Goal: Browse casually

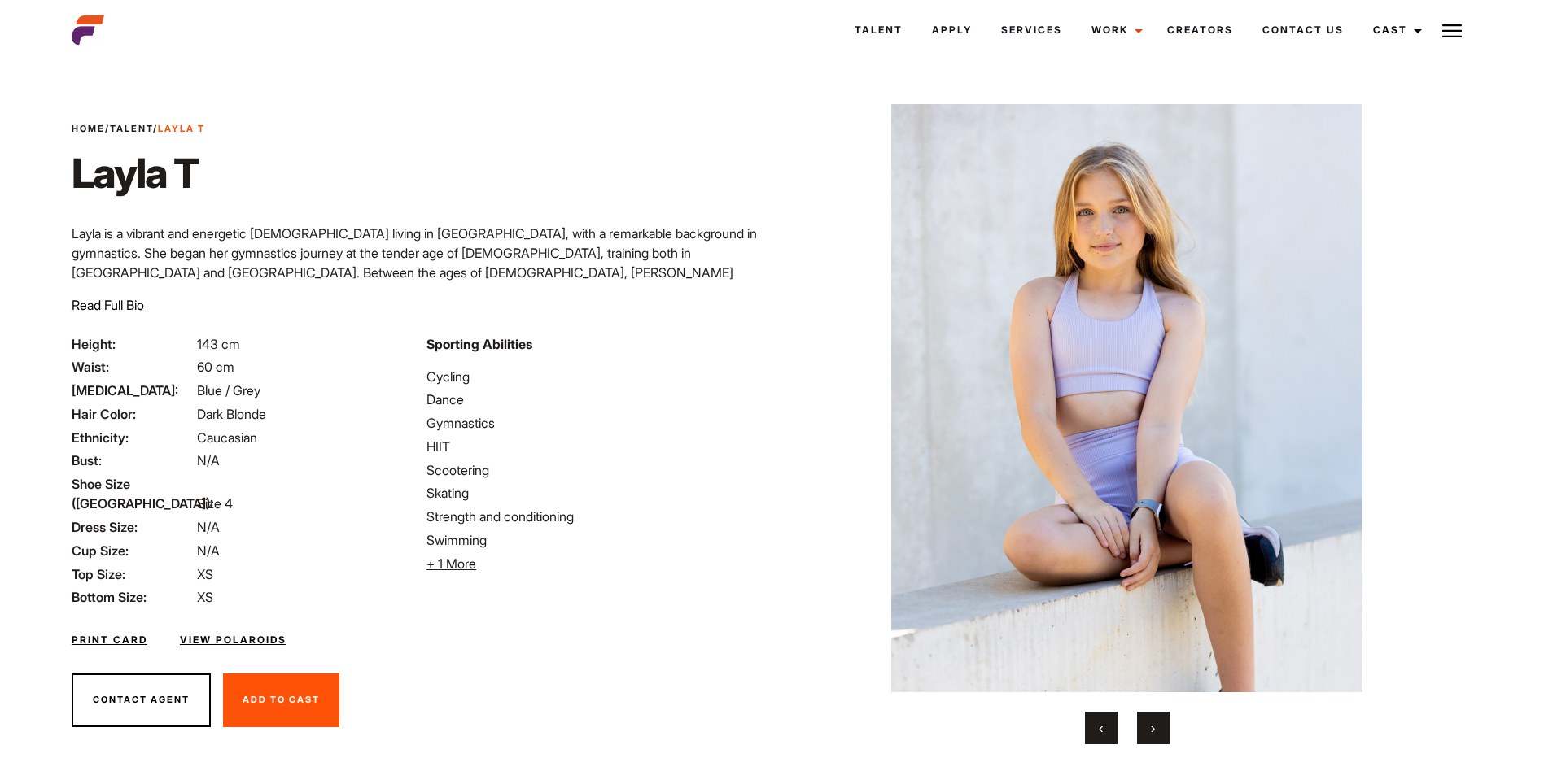
scroll to position [32, 0]
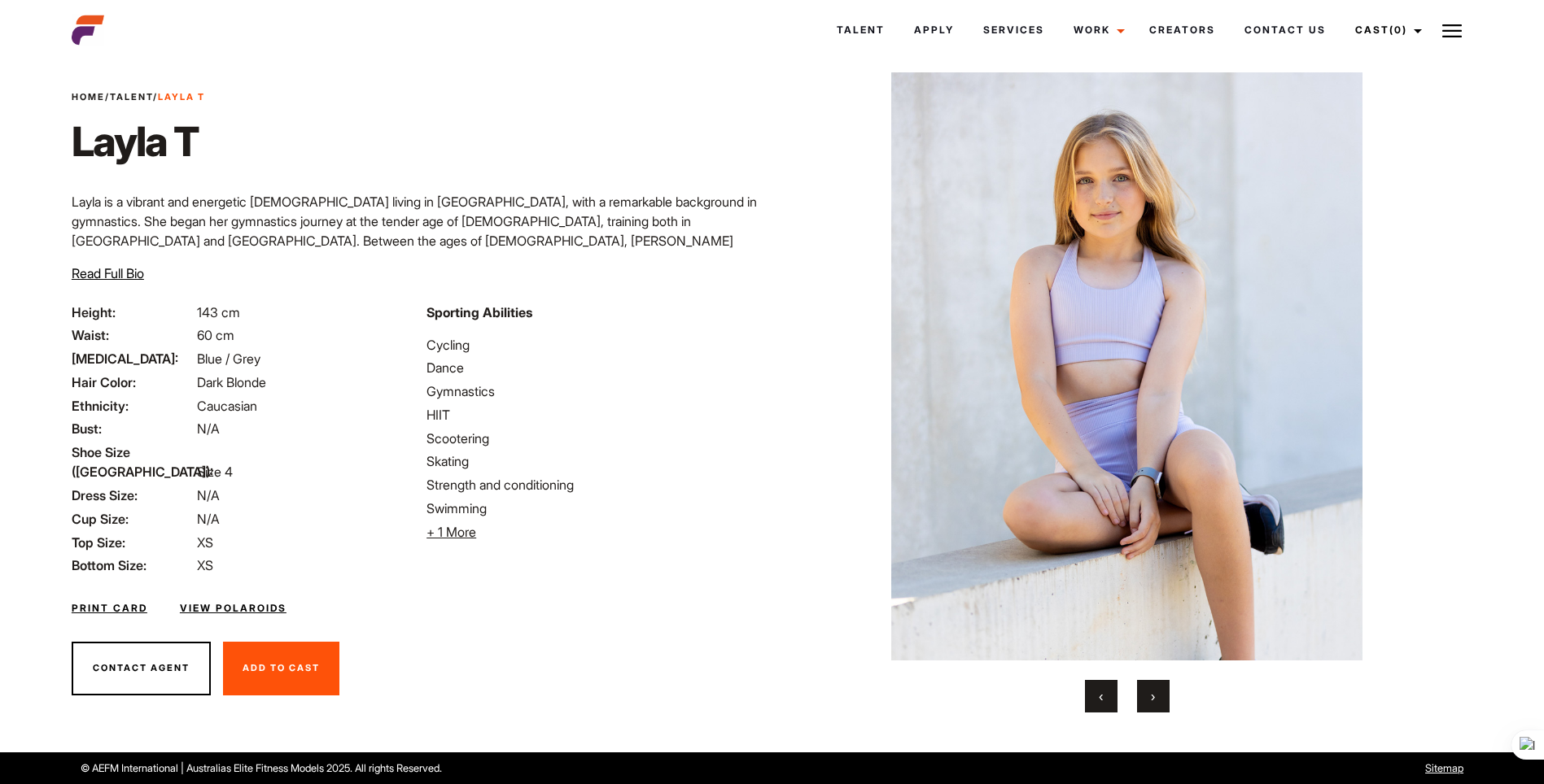
click at [1149, 692] on button "›" at bounding box center [1153, 696] width 33 height 33
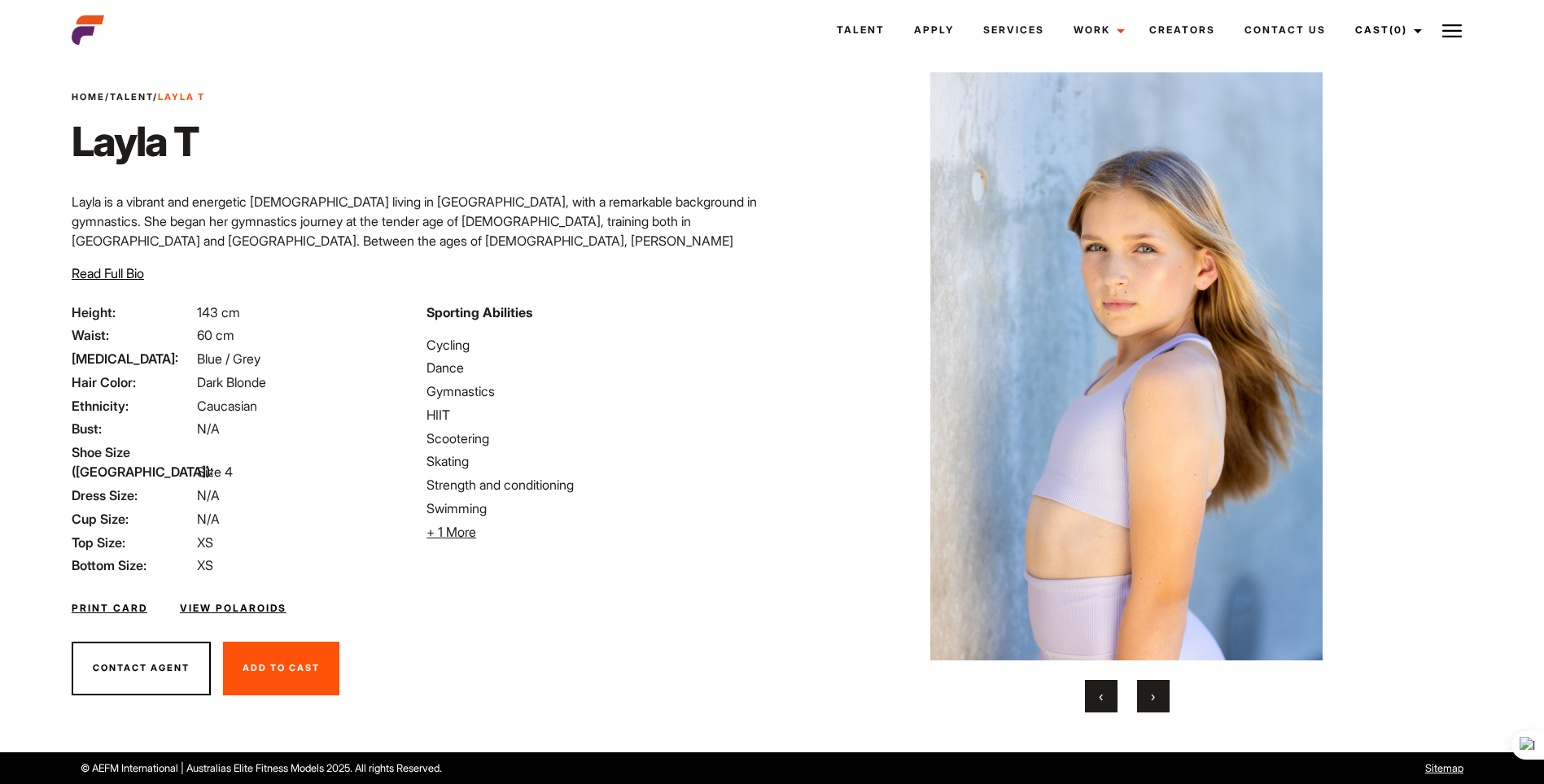
click at [1149, 692] on button "›" at bounding box center [1153, 696] width 33 height 33
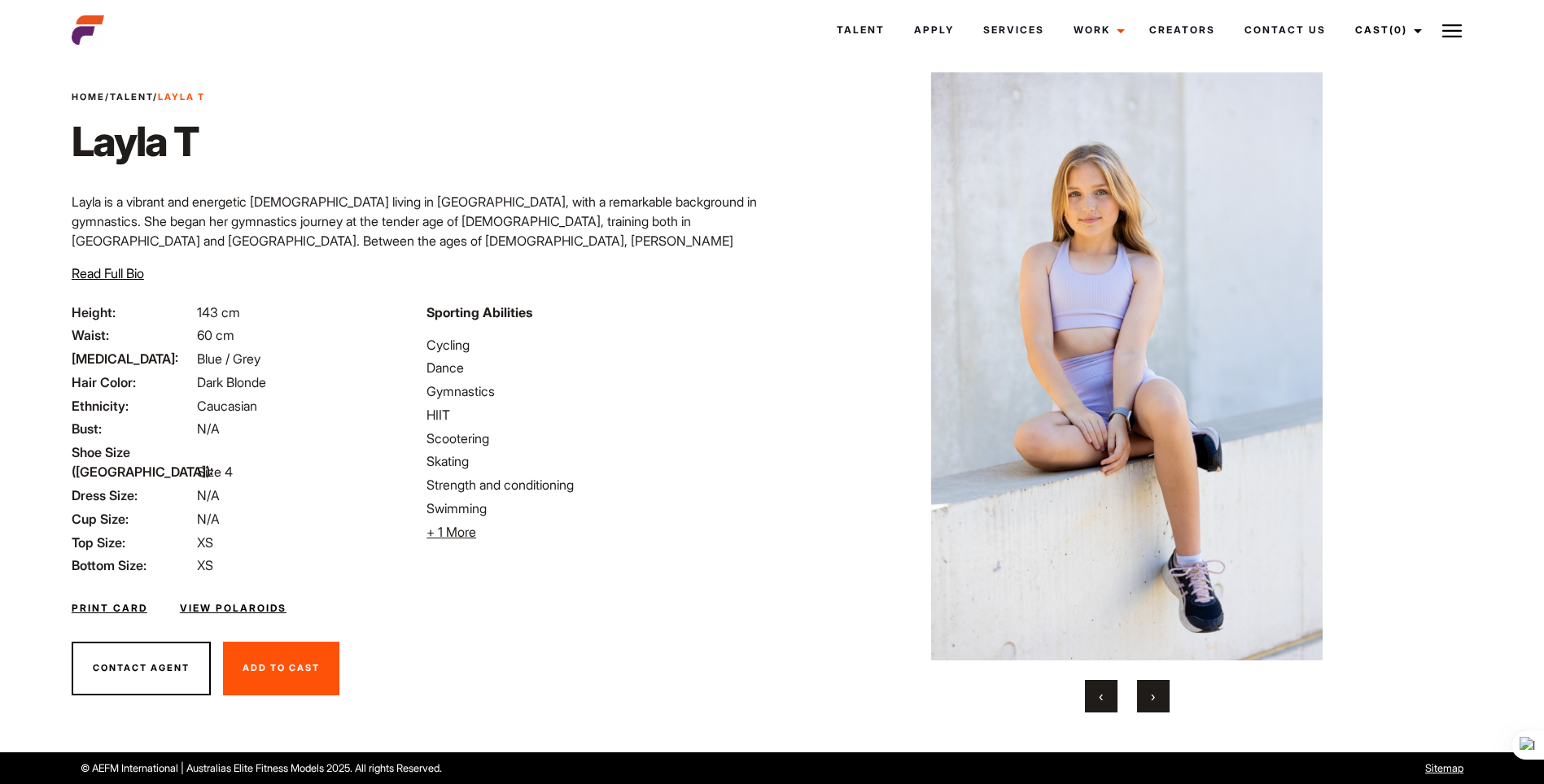
click at [1149, 692] on button "›" at bounding box center [1153, 696] width 33 height 33
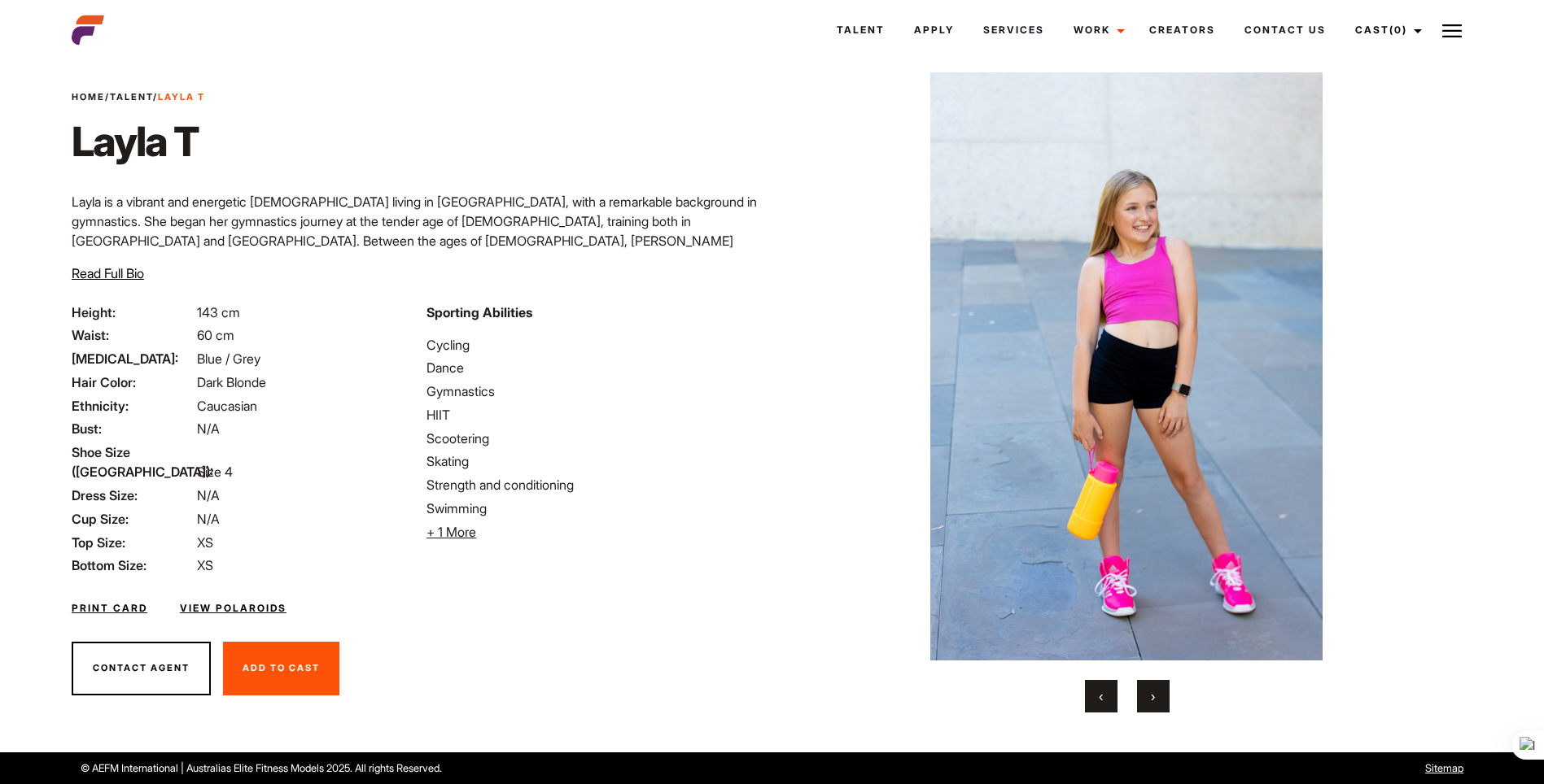
click at [1149, 692] on button "›" at bounding box center [1153, 696] width 33 height 33
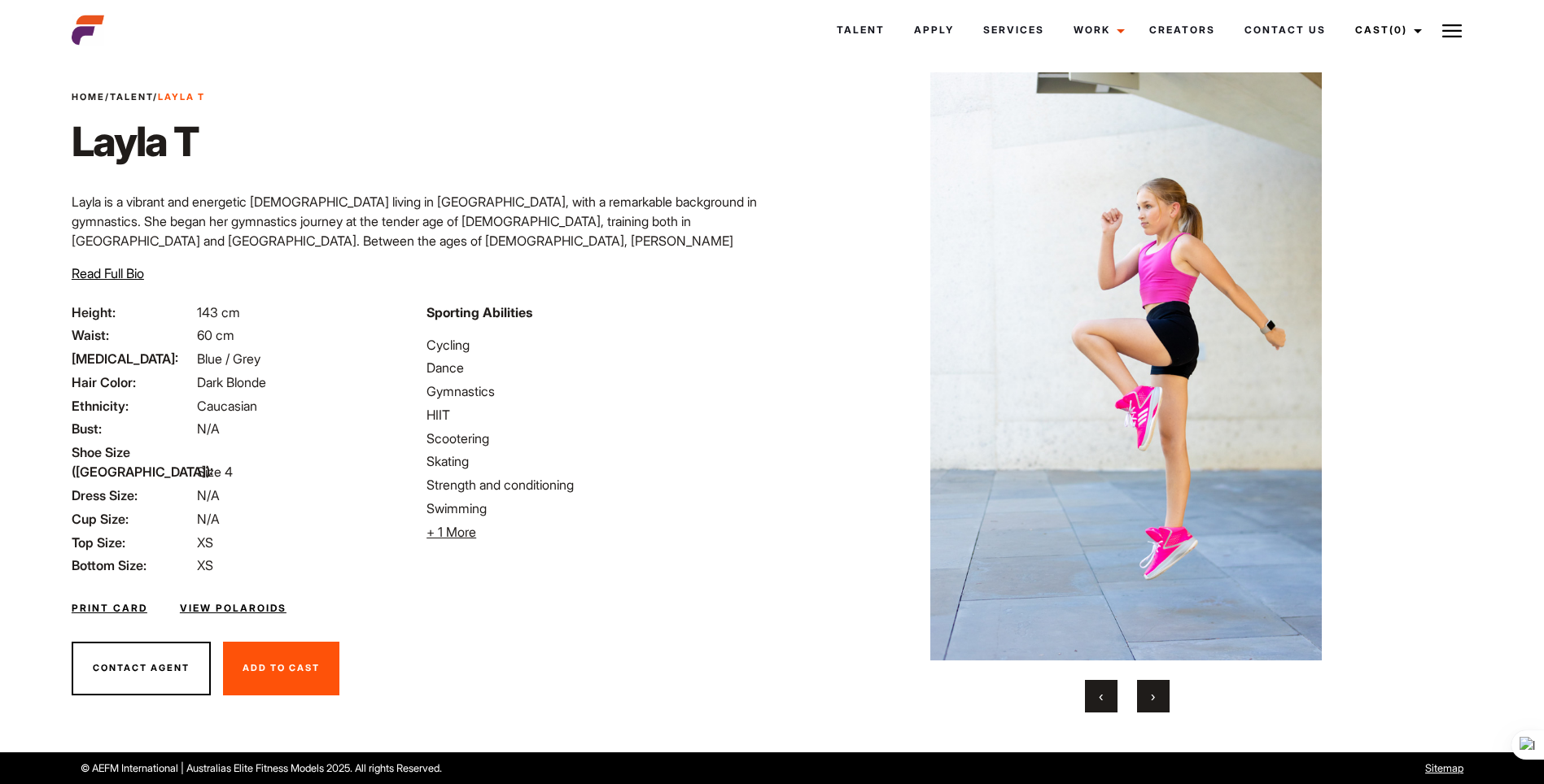
click at [1149, 692] on button "›" at bounding box center [1153, 696] width 33 height 33
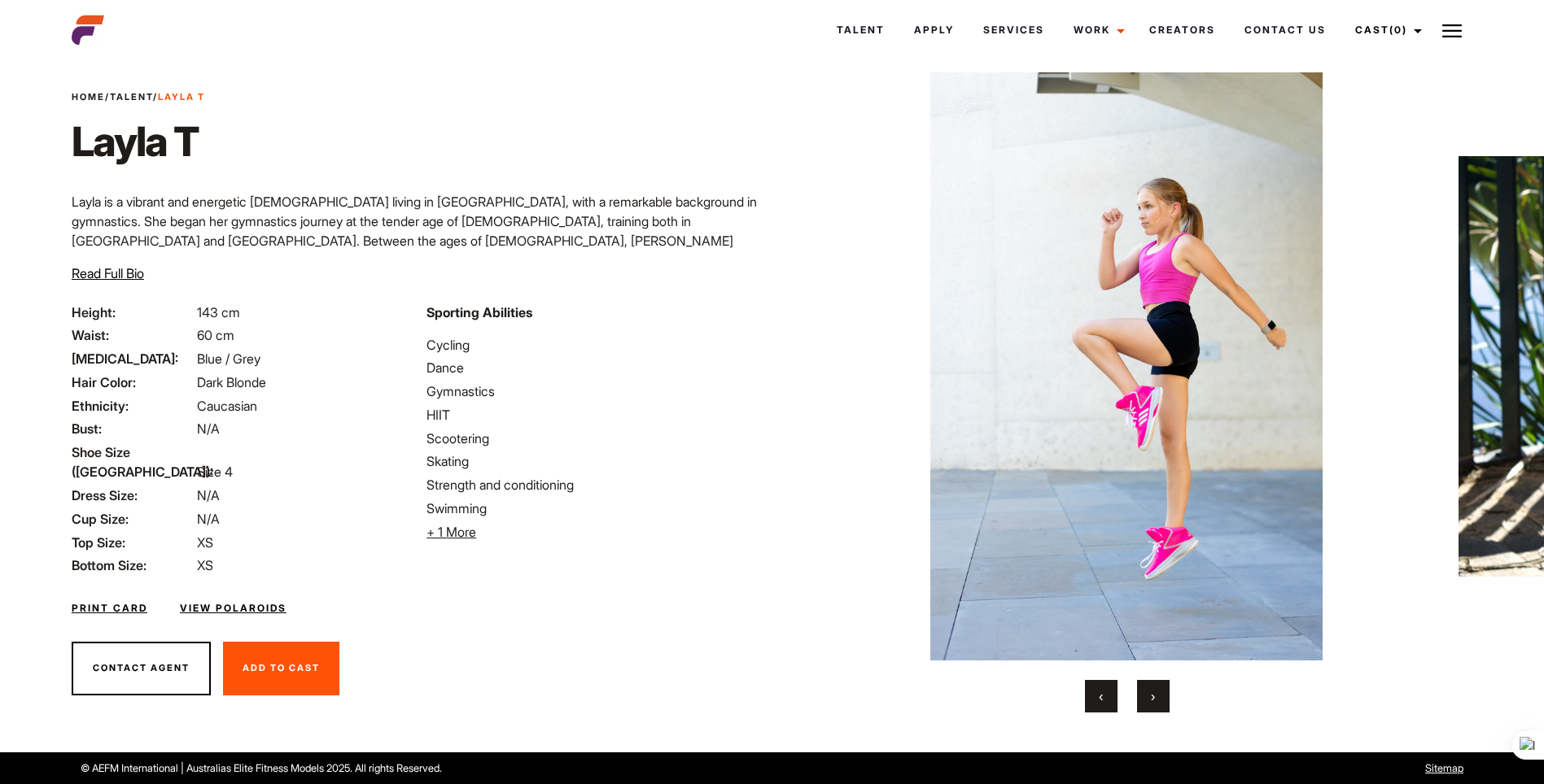
click at [1149, 692] on button "›" at bounding box center [1153, 696] width 33 height 33
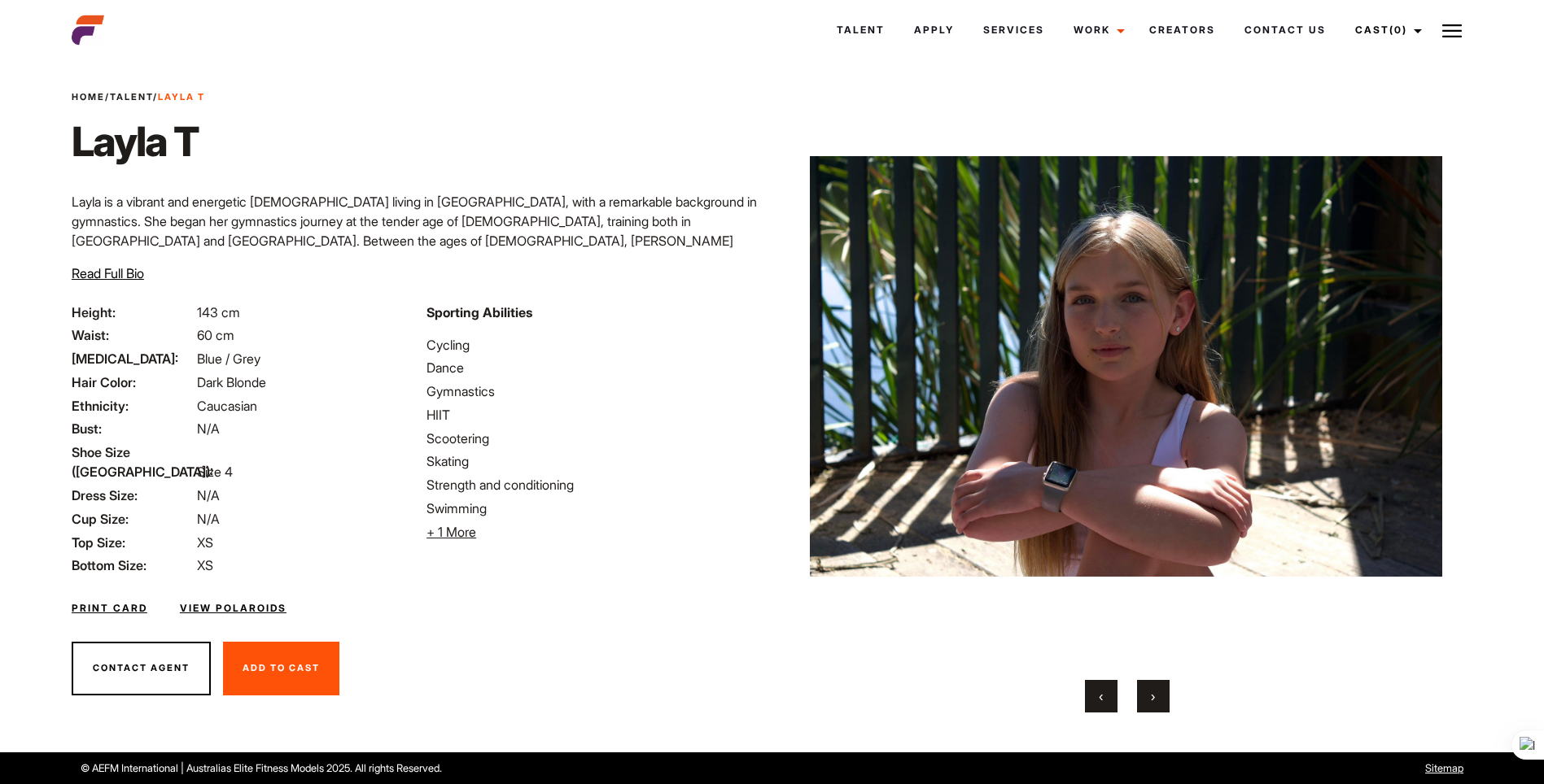
click at [1149, 692] on button "›" at bounding box center [1153, 696] width 33 height 33
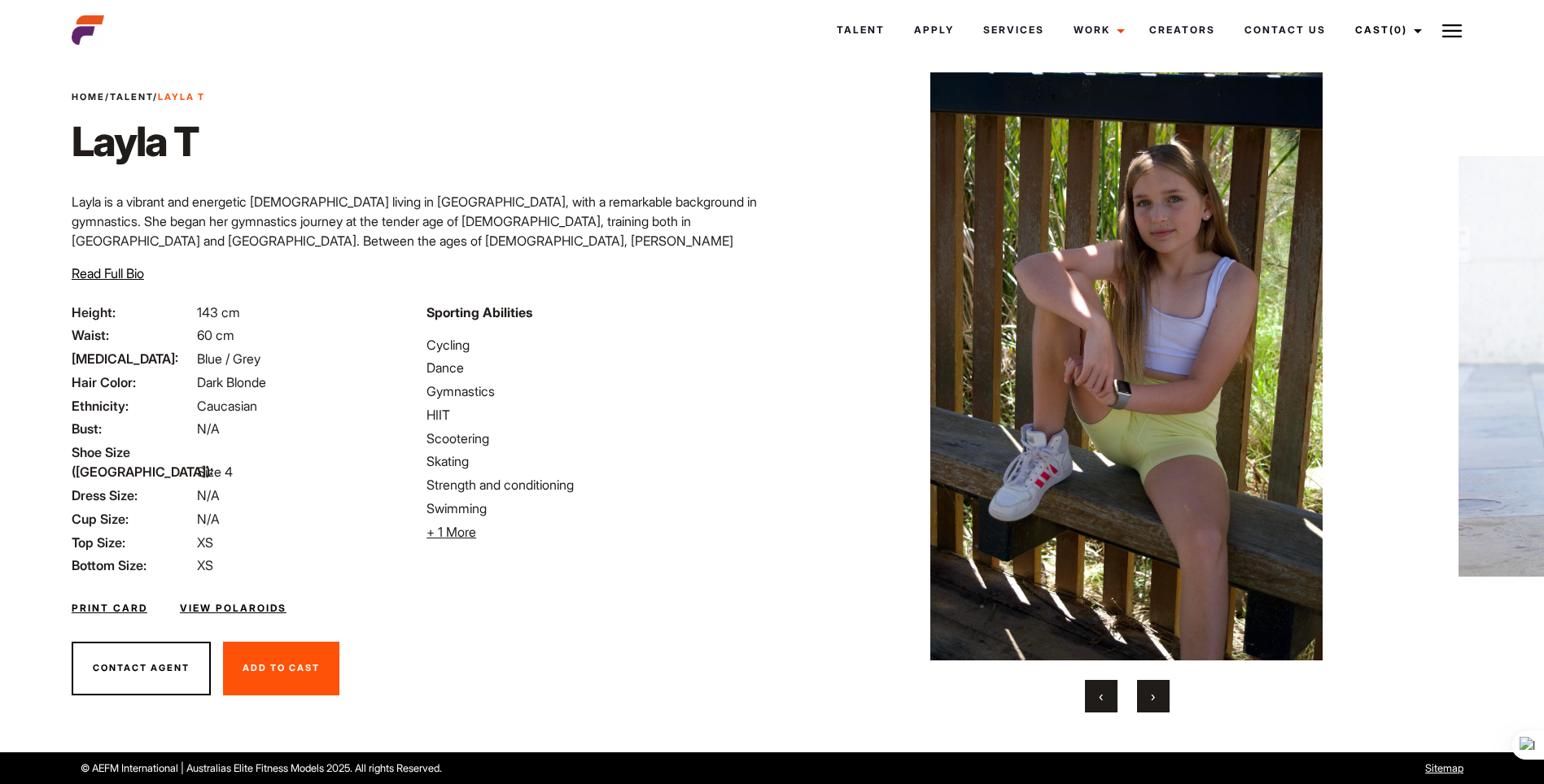
click at [1150, 698] on span "›" at bounding box center [1152, 696] width 4 height 16
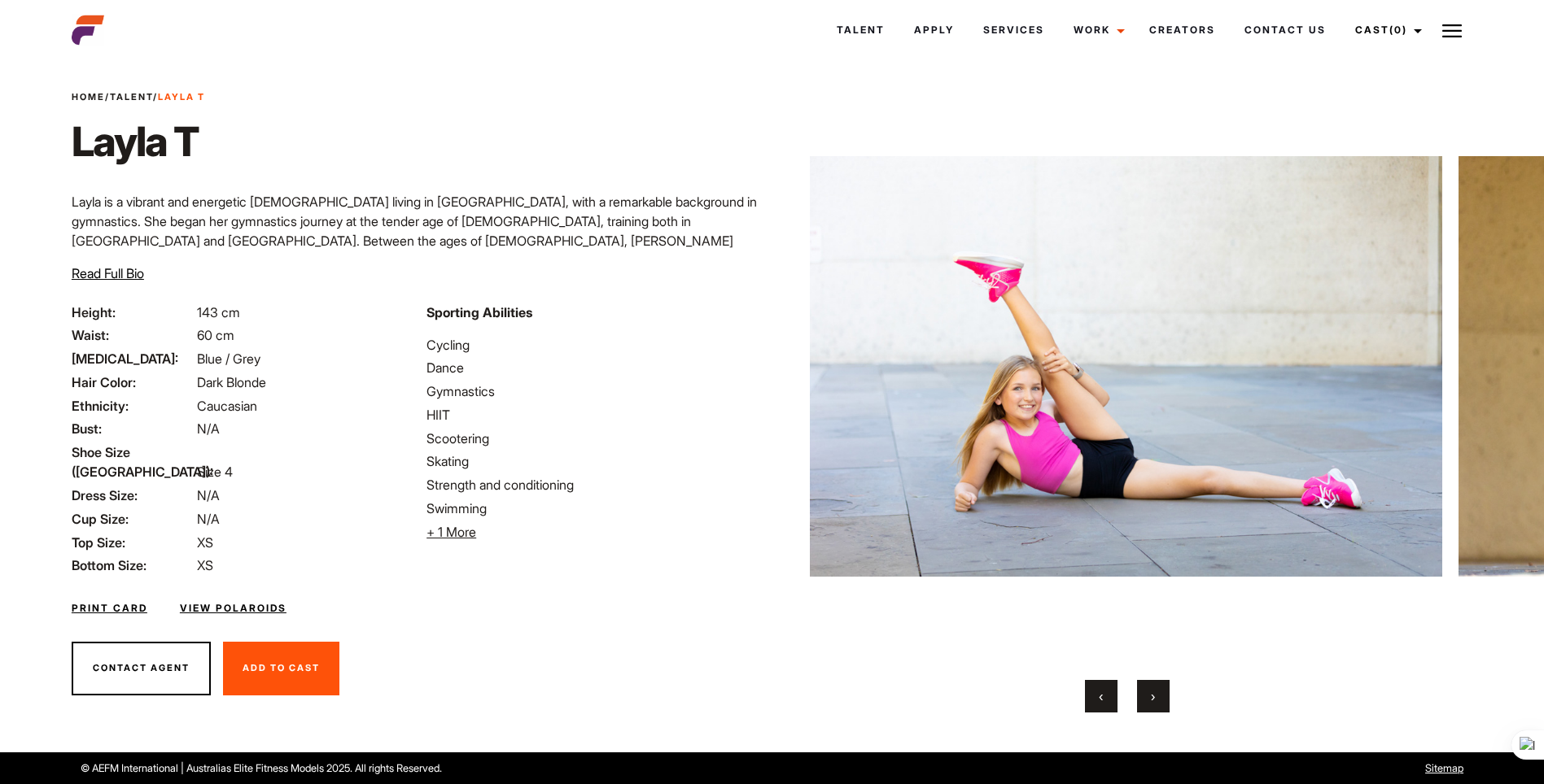
click at [1155, 693] on span "›" at bounding box center [1152, 696] width 4 height 16
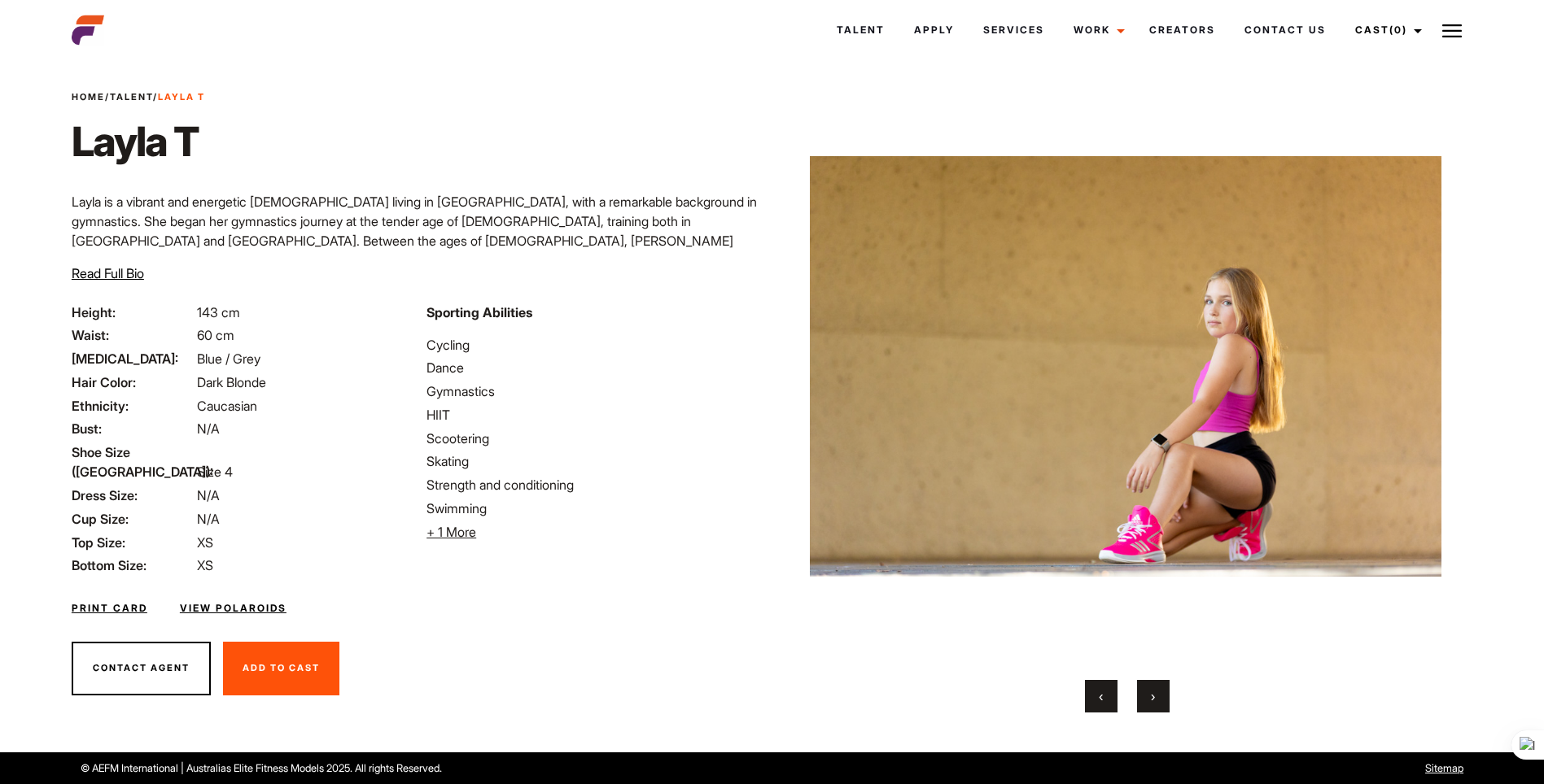
click at [1155, 693] on span "›" at bounding box center [1152, 696] width 4 height 16
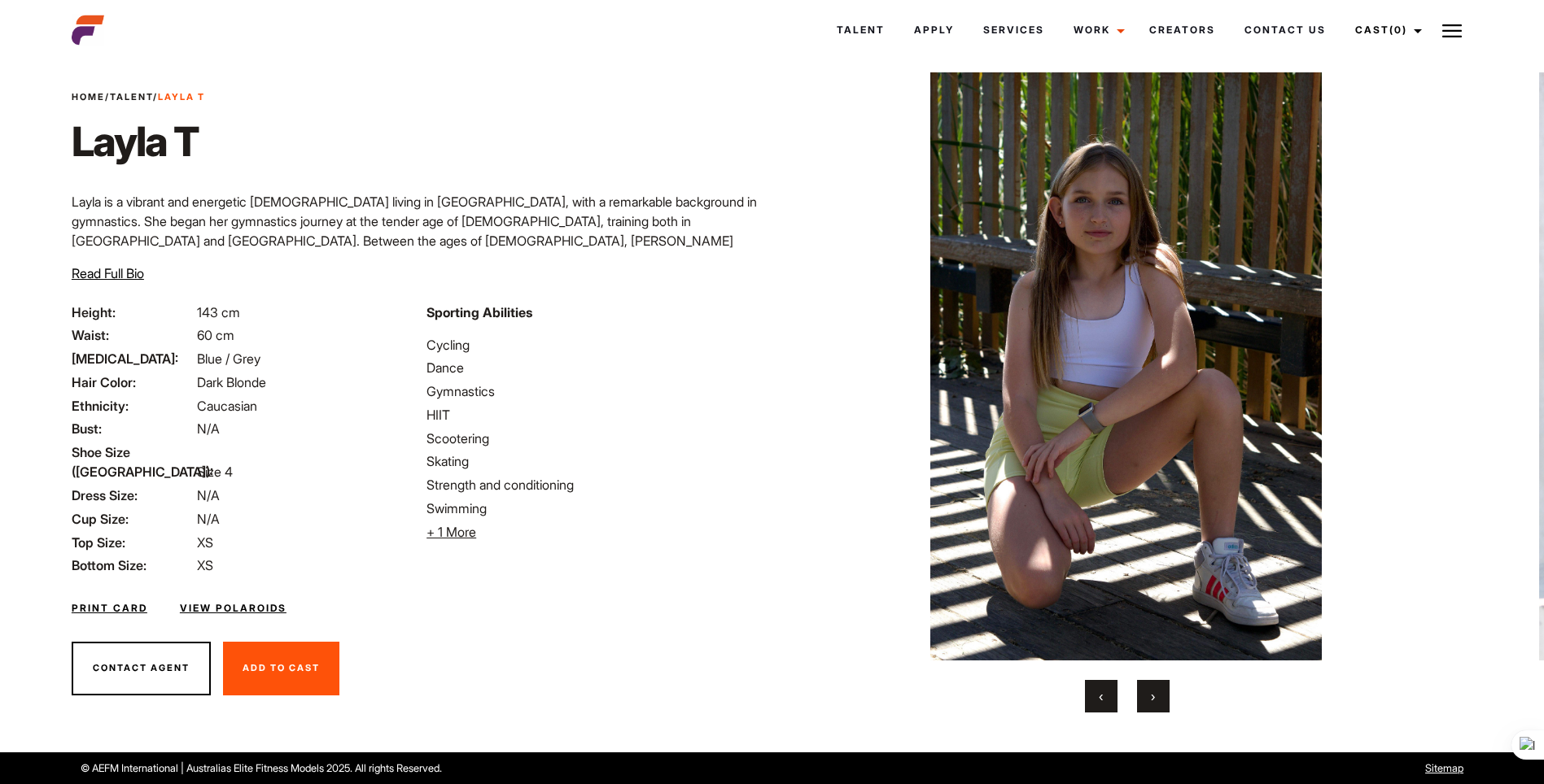
click at [1156, 693] on button "›" at bounding box center [1153, 696] width 33 height 33
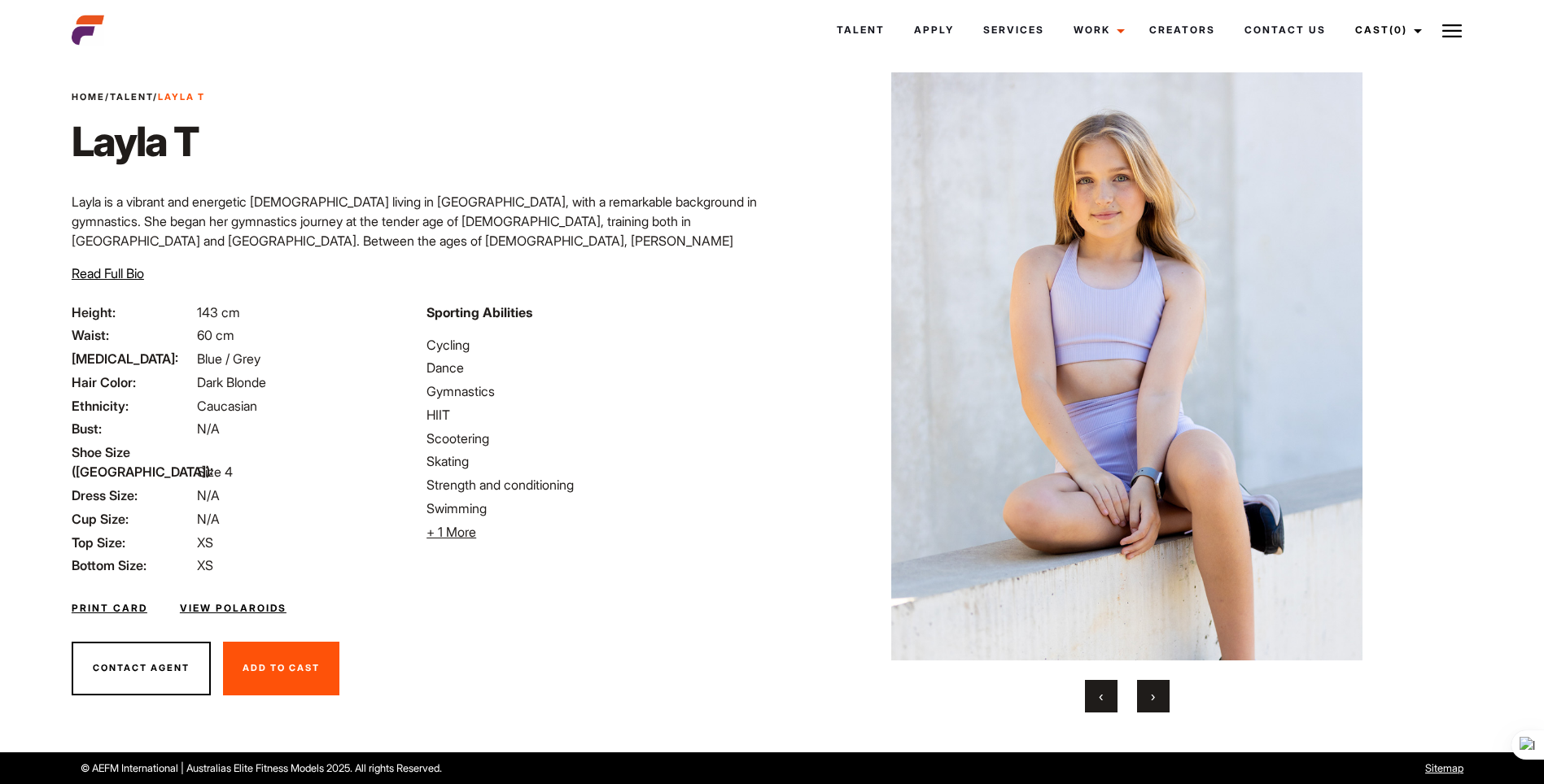
click at [1156, 693] on button "›" at bounding box center [1153, 696] width 33 height 33
